Goal: Navigation & Orientation: Find specific page/section

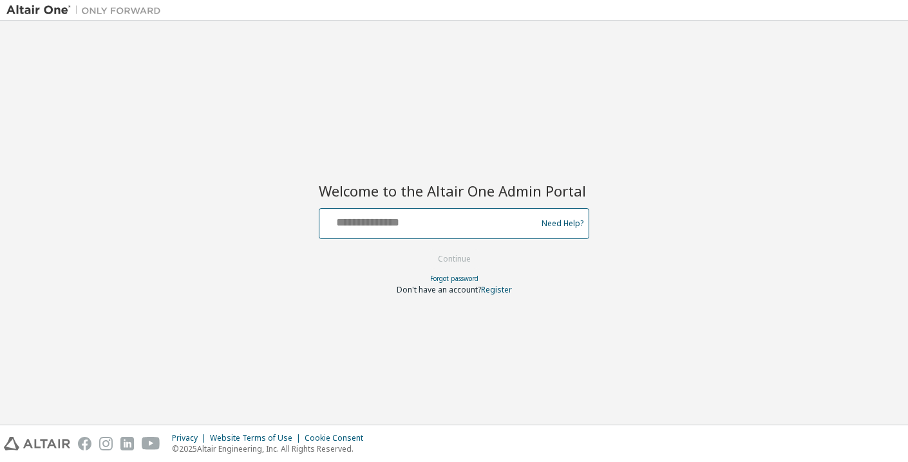
click at [432, 227] on input "text" at bounding box center [430, 220] width 211 height 19
type input "**********"
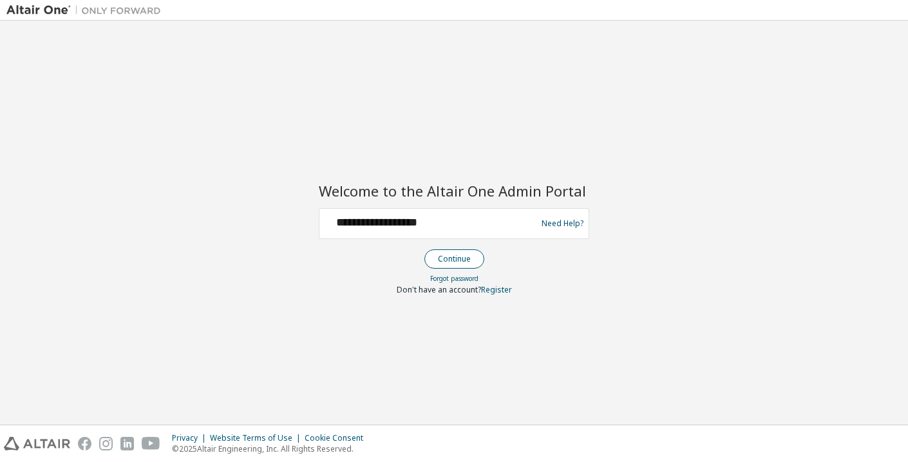
click at [450, 260] on button "Continue" at bounding box center [455, 258] width 60 height 19
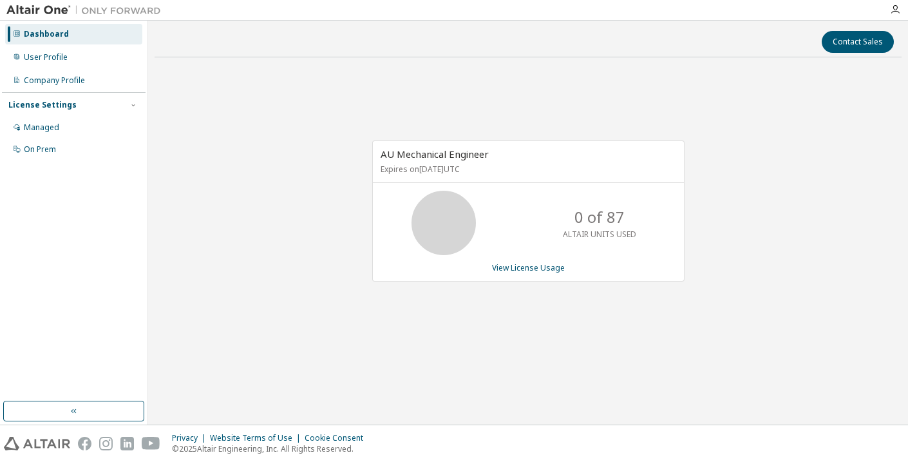
click at [55, 35] on div "Dashboard" at bounding box center [46, 34] width 45 height 10
click at [53, 417] on button "button" at bounding box center [73, 411] width 141 height 21
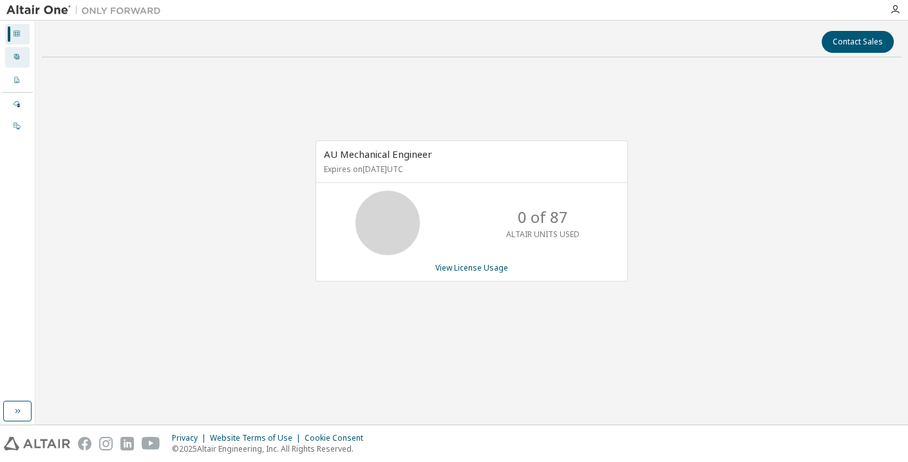
click at [14, 55] on icon at bounding box center [16, 56] width 5 height 5
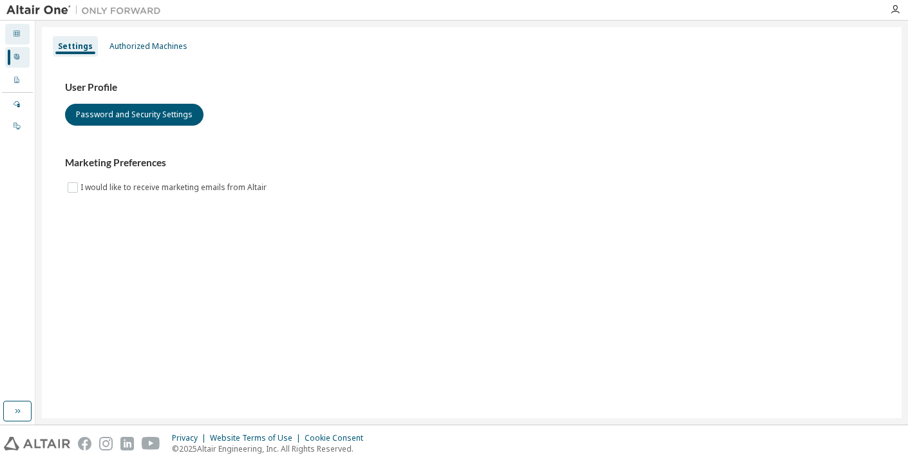
click at [16, 39] on div "Dashboard" at bounding box center [17, 34] width 24 height 21
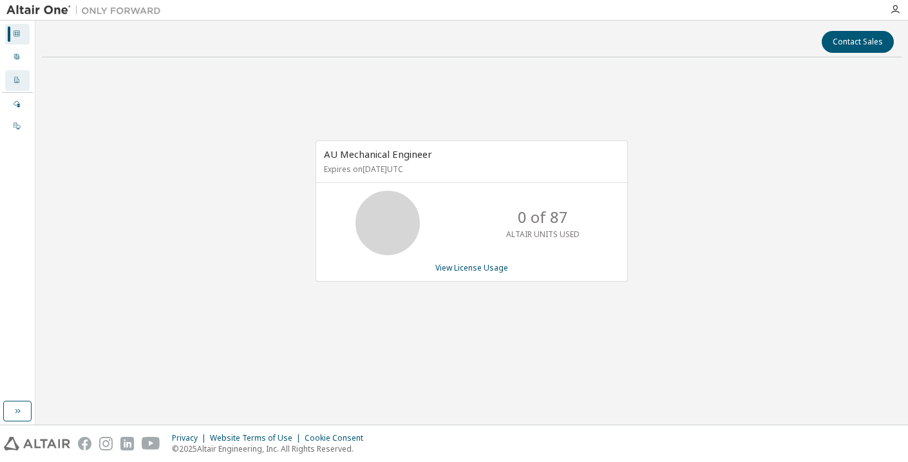
click at [14, 84] on div at bounding box center [17, 80] width 8 height 10
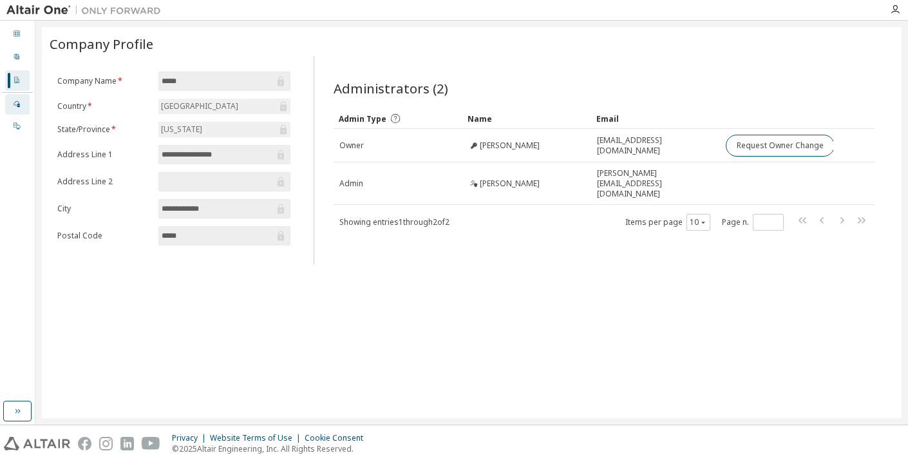
click at [19, 107] on icon at bounding box center [17, 104] width 6 height 6
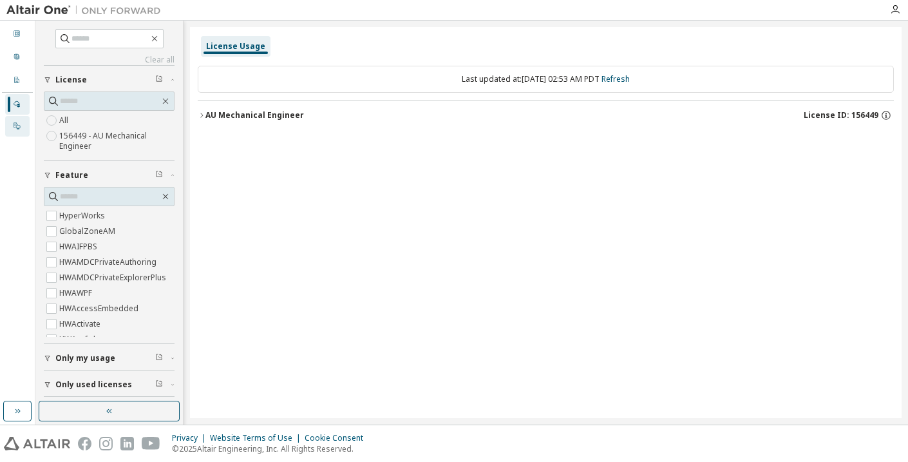
click at [17, 123] on icon at bounding box center [17, 125] width 6 height 6
